Goal: Browse casually

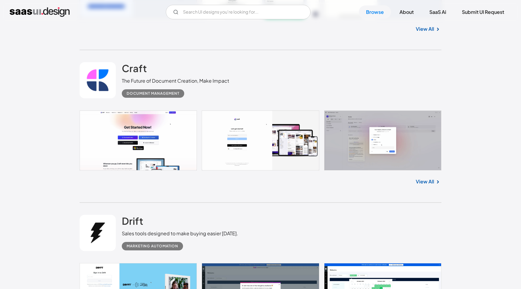
scroll to position [316, 0]
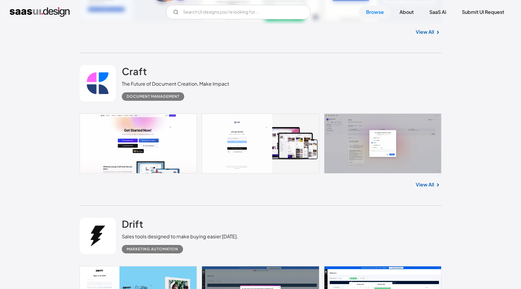
click at [369, 168] on link at bounding box center [261, 143] width 362 height 60
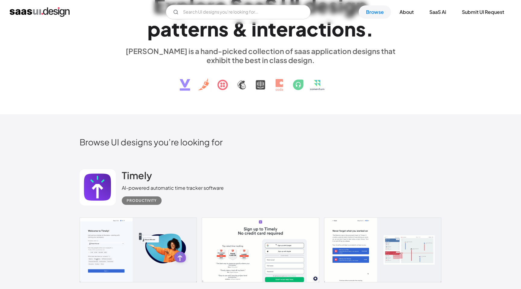
scroll to position [0, 0]
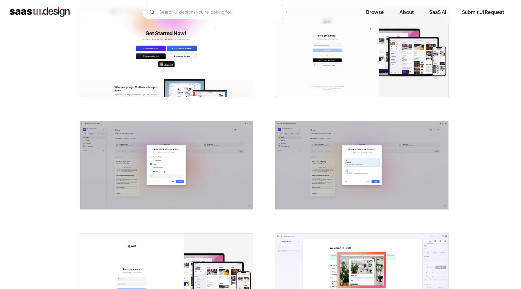
scroll to position [141, 0]
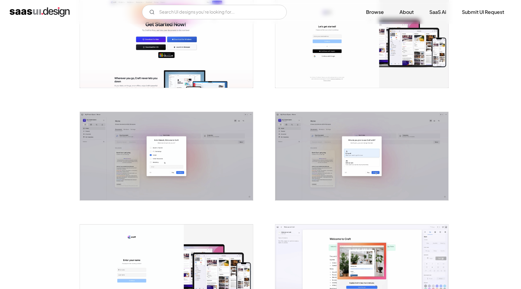
click at [236, 165] on img "open lightbox" at bounding box center [166, 156] width 173 height 88
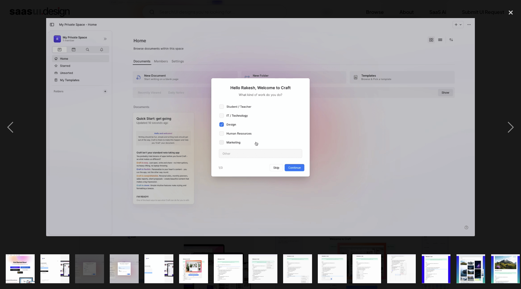
click at [221, 278] on img "show item 7 of 25" at bounding box center [228, 268] width 57 height 29
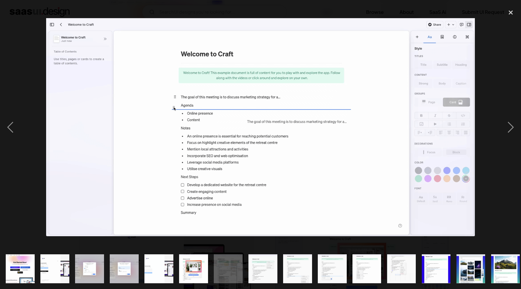
click at [256, 269] on img "show item 8 of 25" at bounding box center [262, 268] width 57 height 29
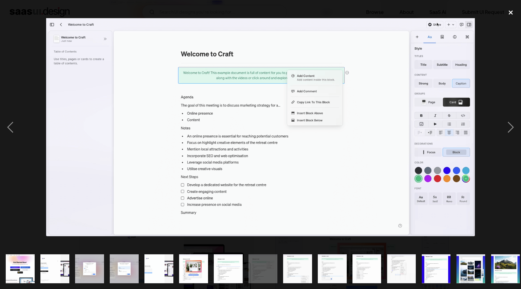
click at [510, 9] on div "close lightbox" at bounding box center [510, 12] width 20 height 13
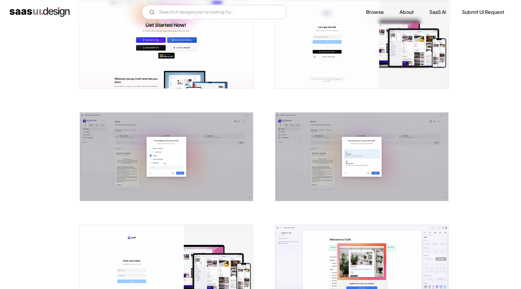
scroll to position [0, 0]
